Goal: Information Seeking & Learning: Understand process/instructions

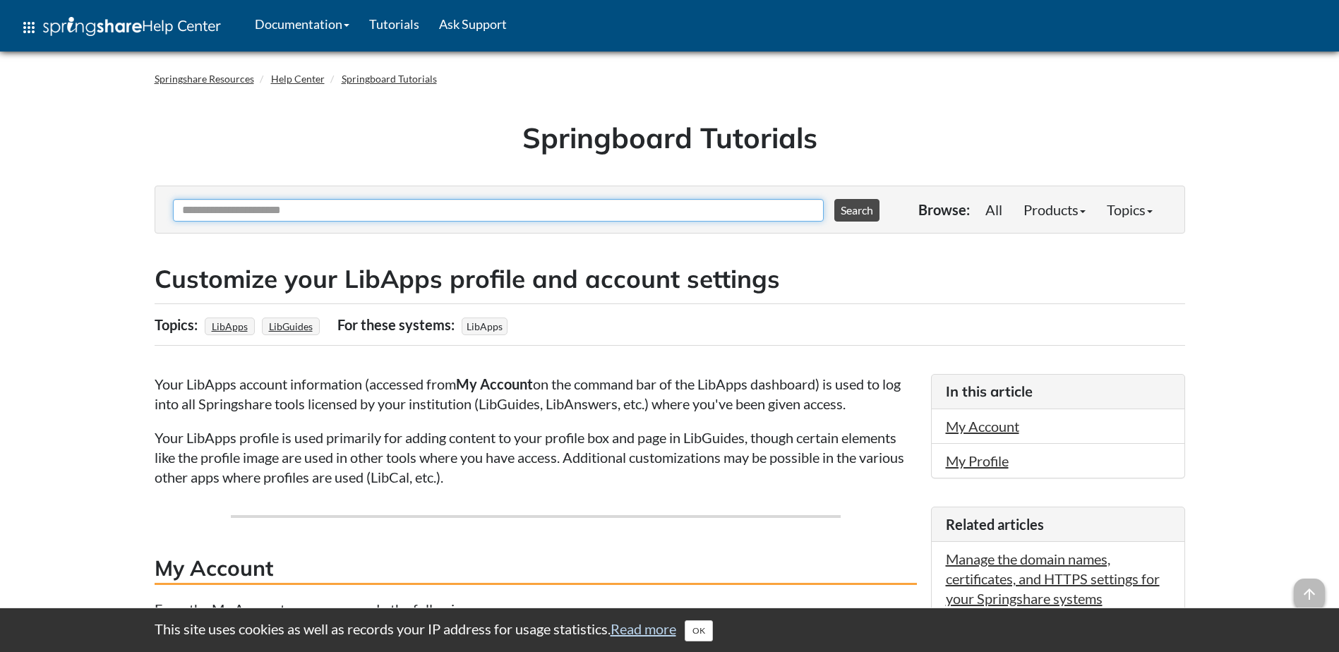
click at [302, 210] on input "Ask Another Question" at bounding box center [498, 210] width 651 height 23
type input "**********"
click at [835, 199] on button "Search" at bounding box center [857, 210] width 45 height 23
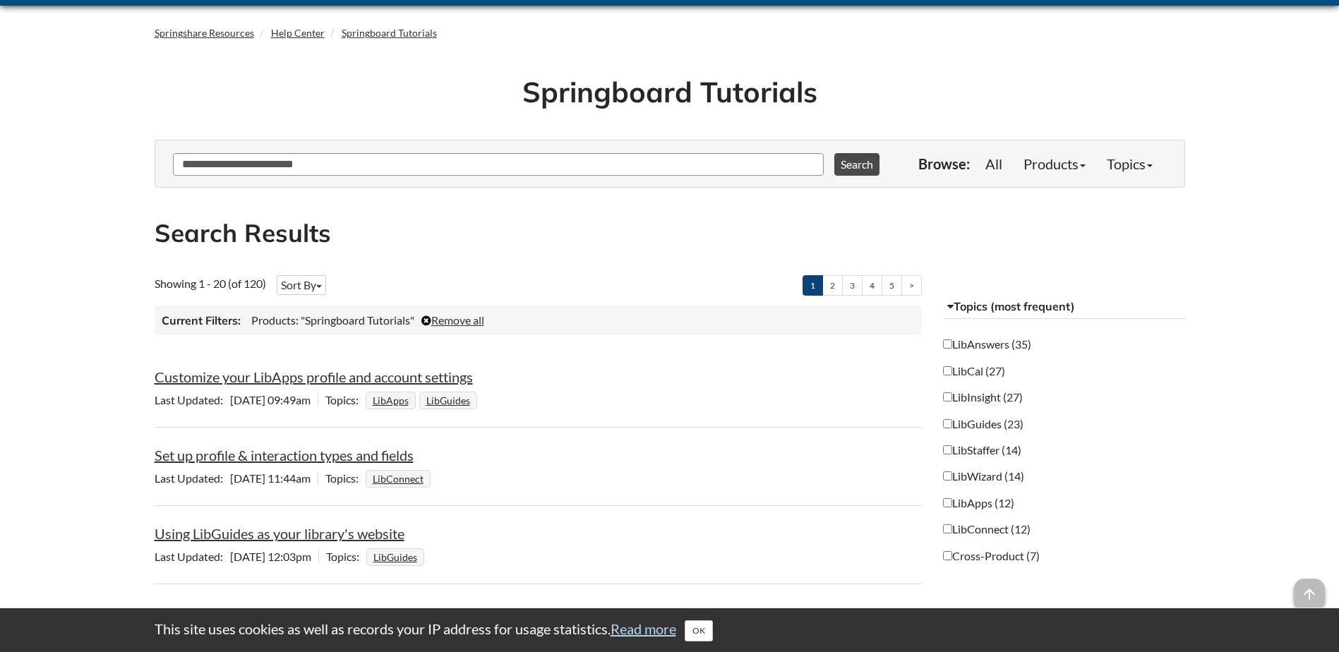
scroll to position [71, 0]
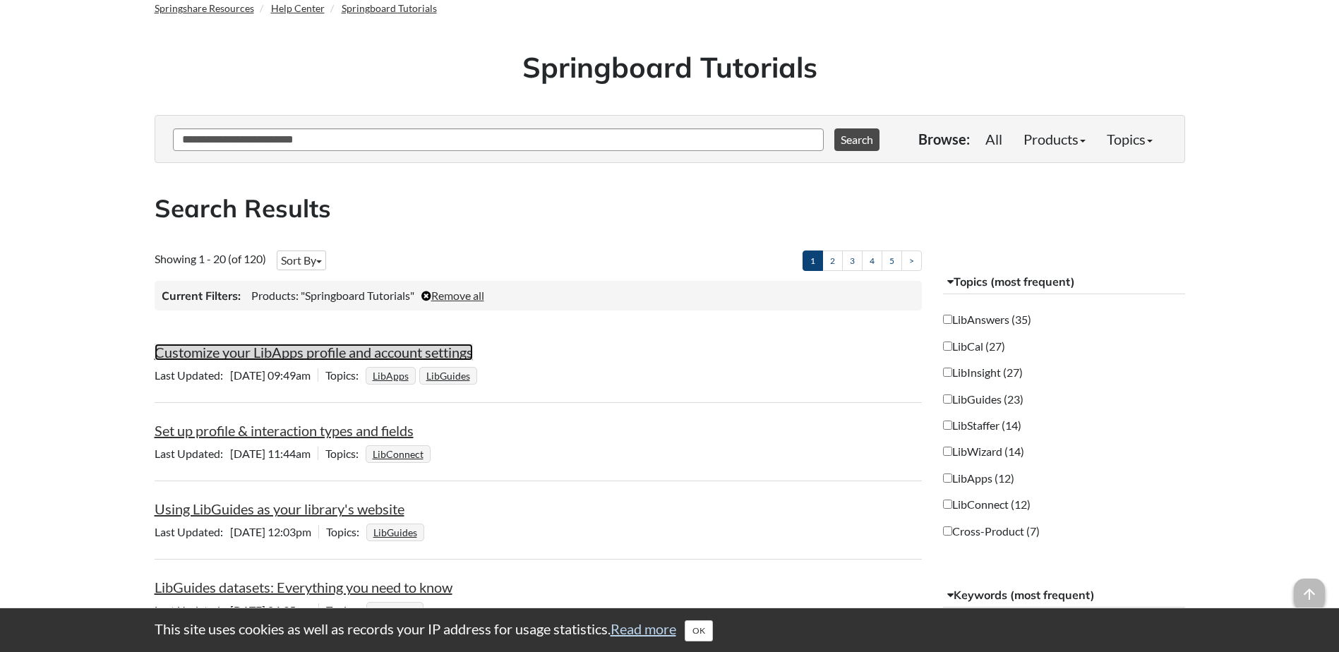
click at [295, 357] on link "Customize your LibApps profile and account settings" at bounding box center [314, 352] width 318 height 17
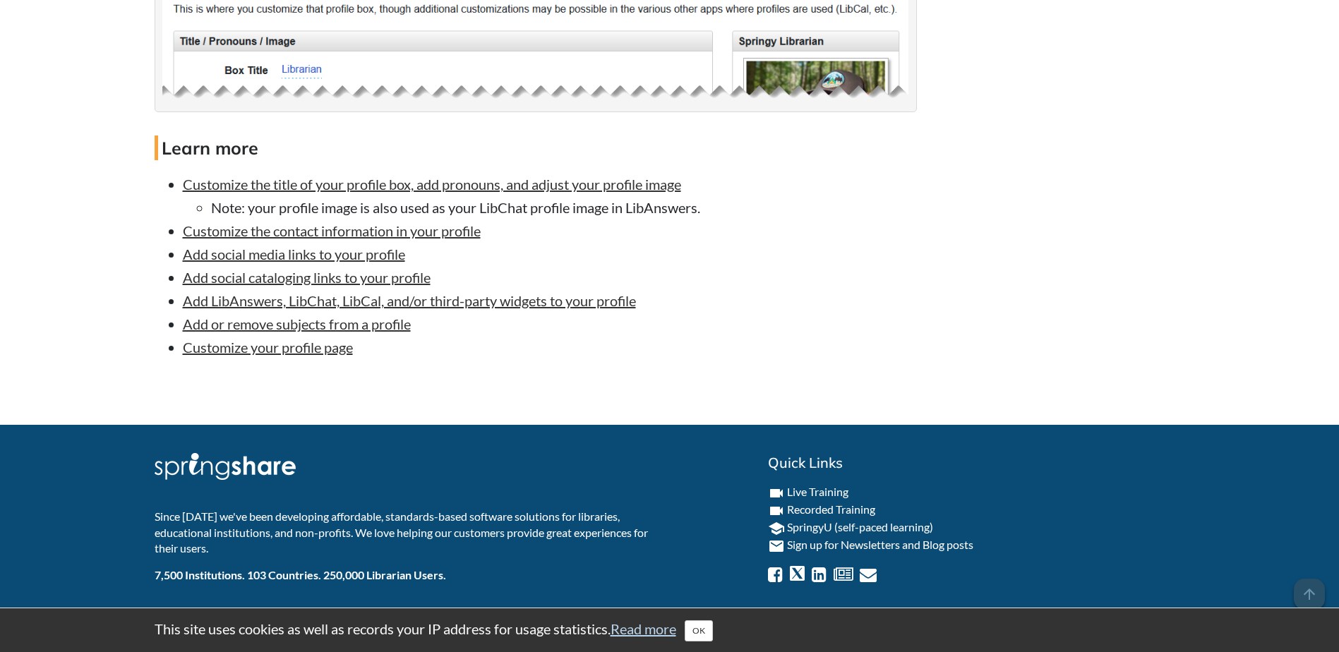
scroll to position [1575, 0]
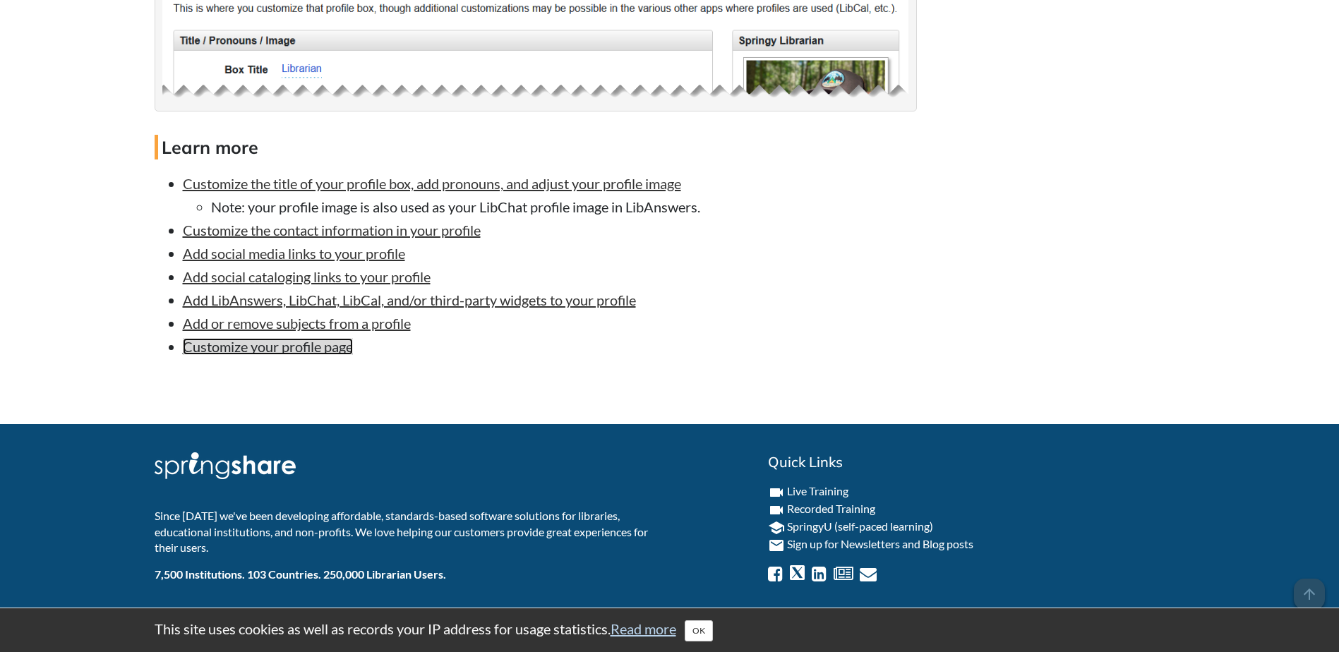
click at [258, 347] on link "Customize your profile page" at bounding box center [268, 346] width 170 height 17
